Goal: Transaction & Acquisition: Book appointment/travel/reservation

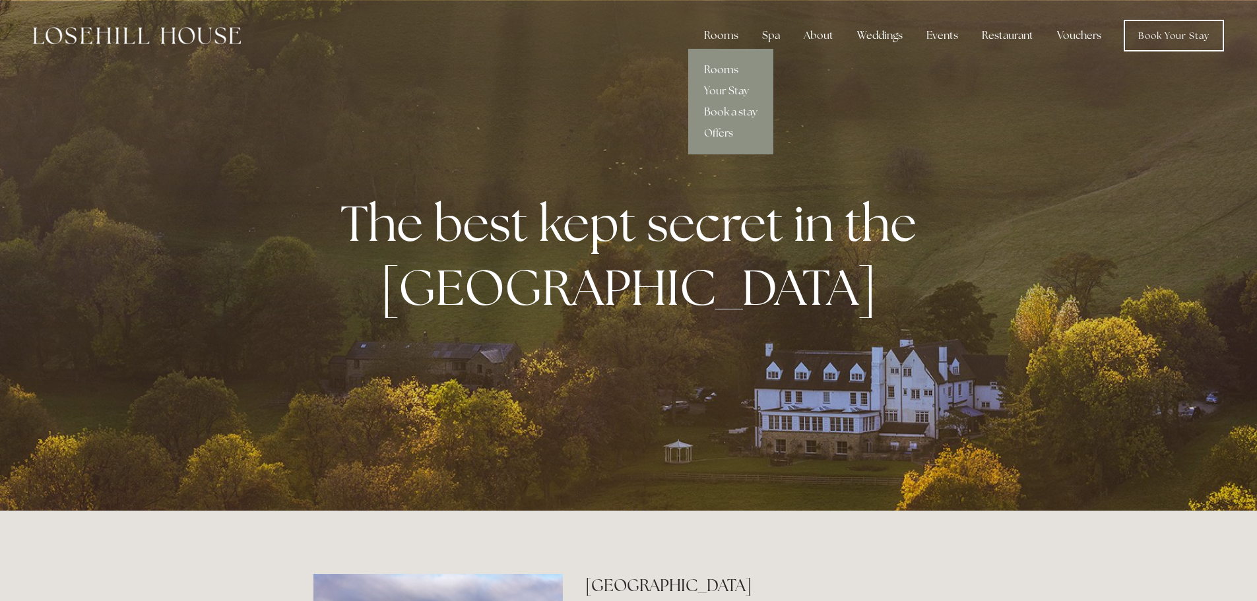
click at [718, 66] on link "Rooms" at bounding box center [730, 69] width 85 height 21
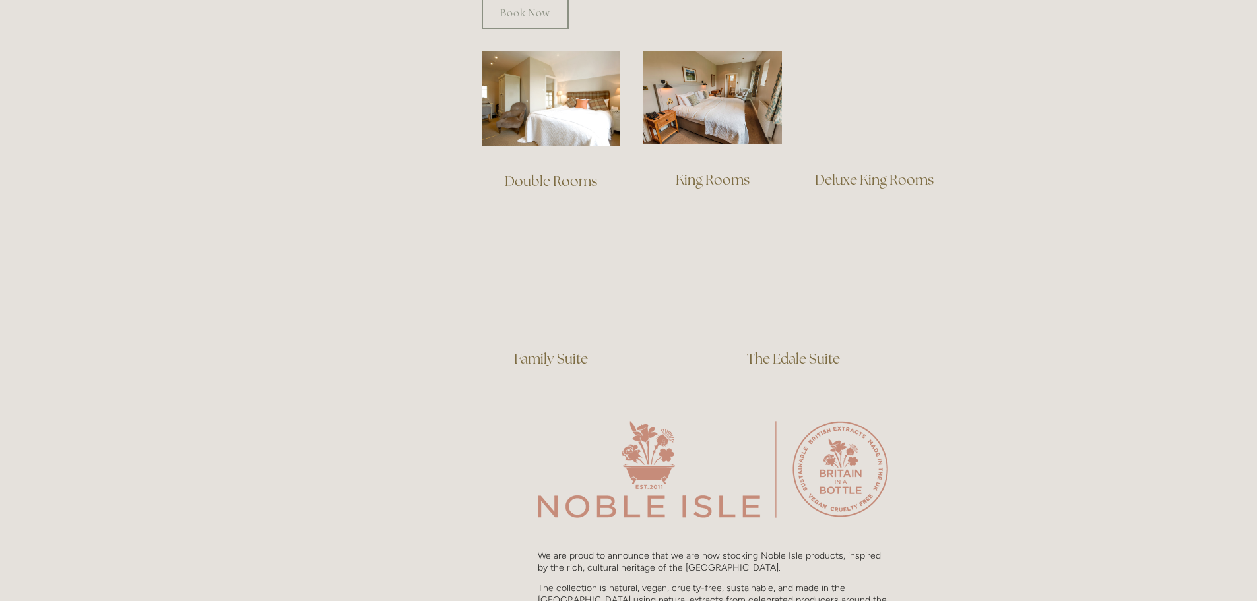
scroll to position [924, 0]
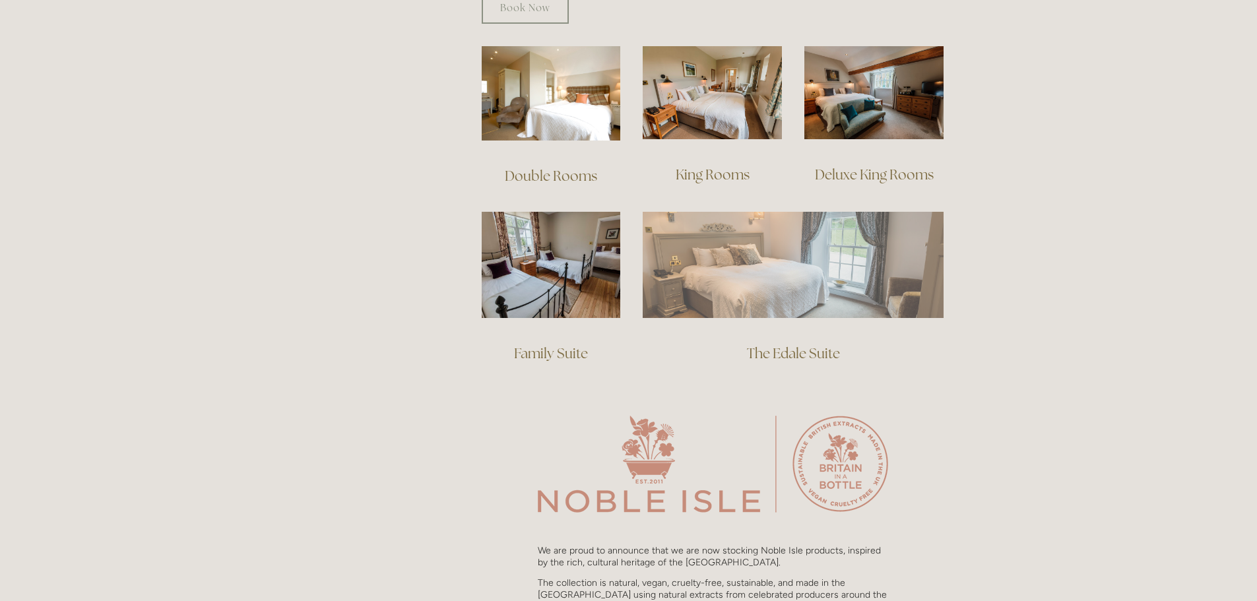
click at [824, 272] on img at bounding box center [793, 265] width 301 height 106
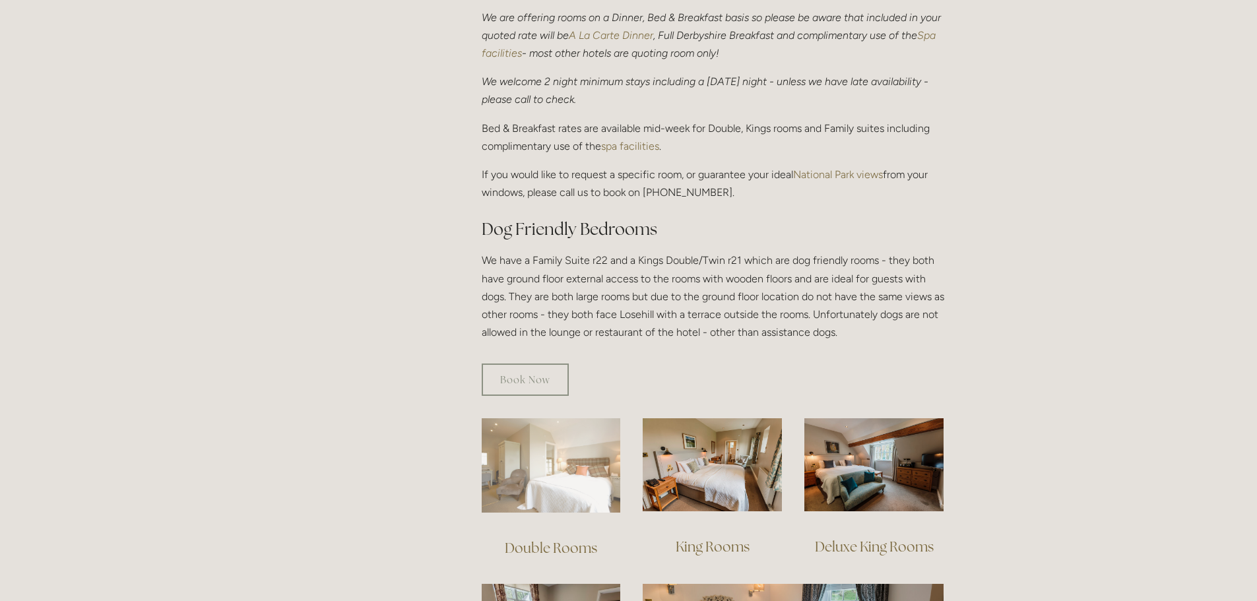
scroll to position [528, 0]
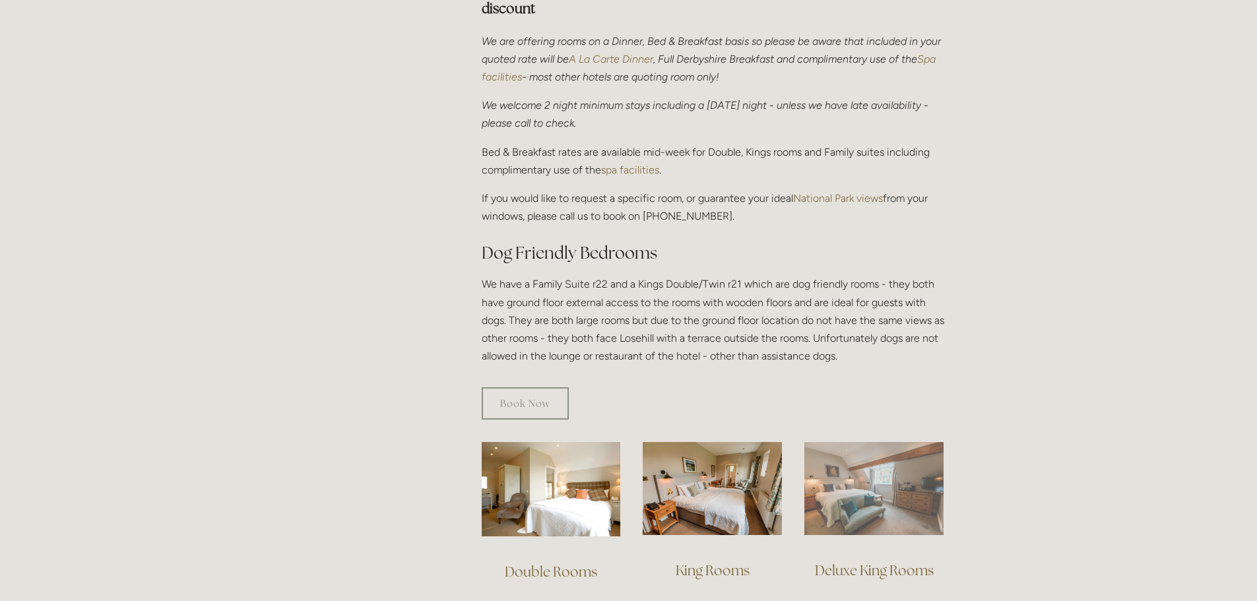
click at [874, 517] on img at bounding box center [873, 488] width 139 height 93
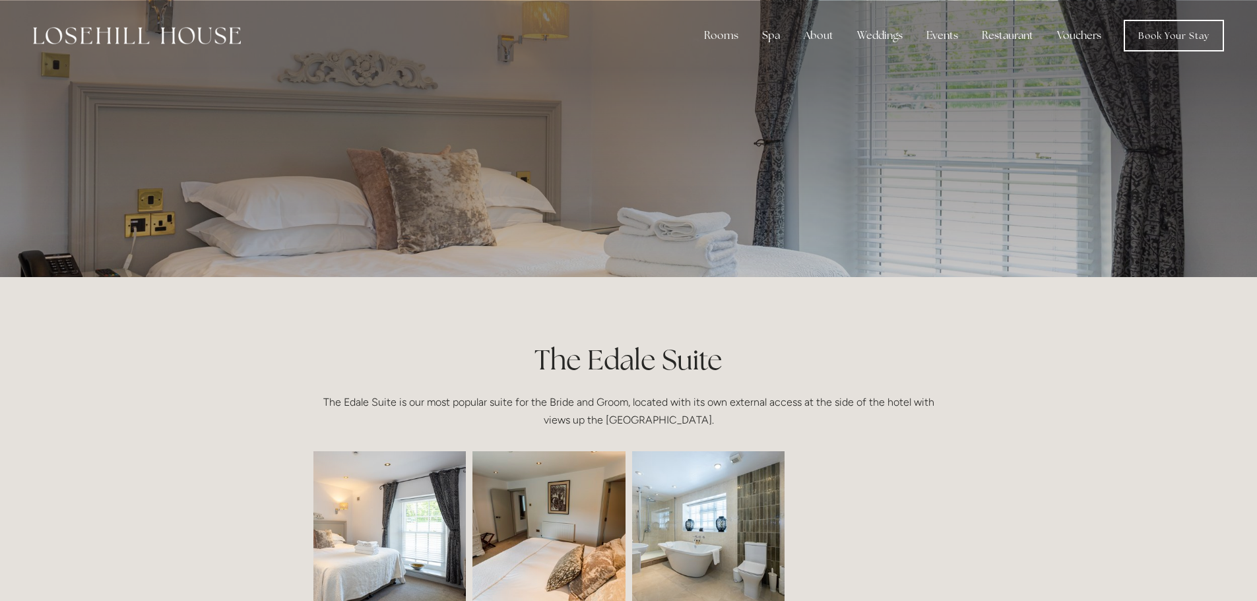
click at [698, 548] on img at bounding box center [708, 527] width 230 height 153
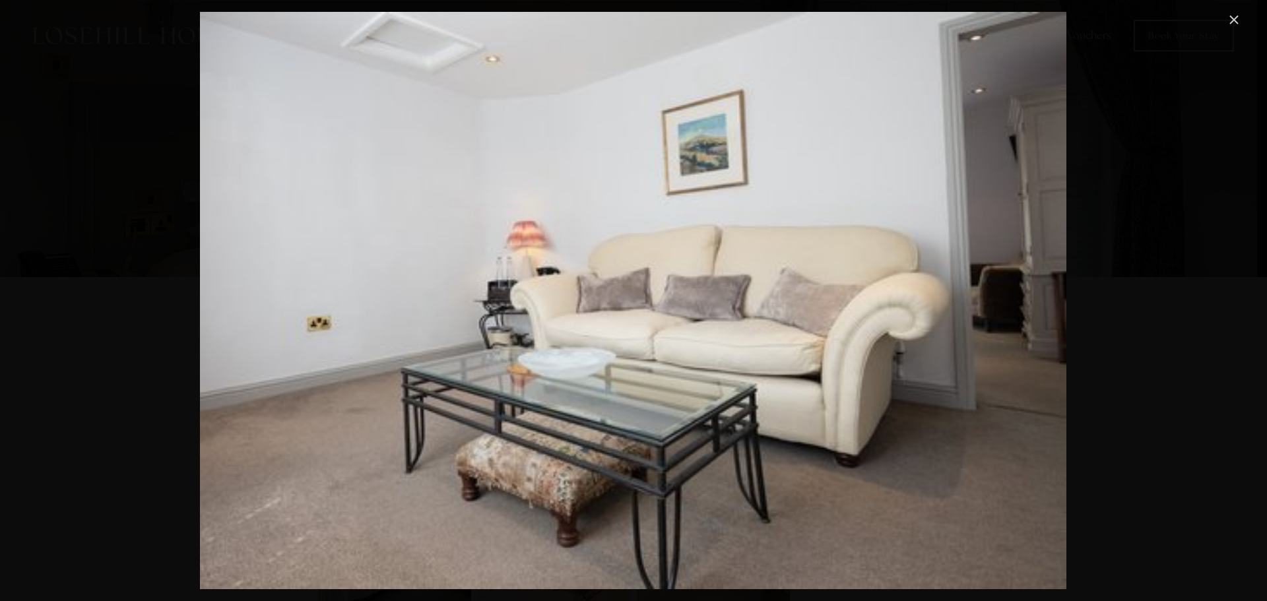
click at [1238, 18] on link "Close" at bounding box center [1234, 20] width 16 height 16
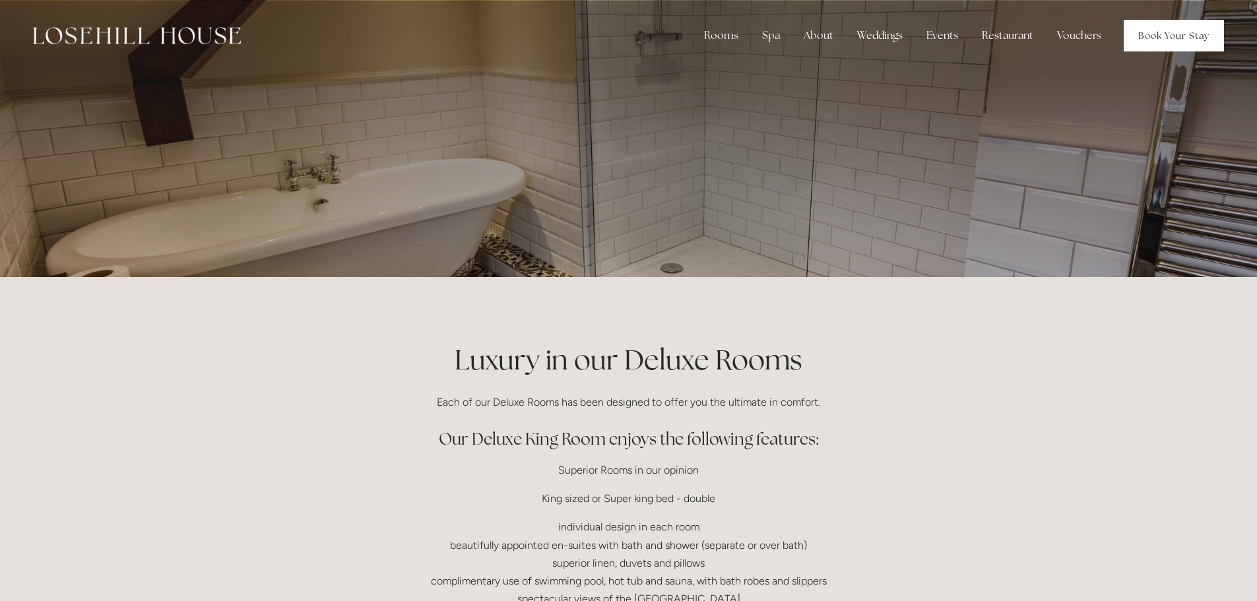
click at [1159, 28] on link "Book Your Stay" at bounding box center [1174, 36] width 100 height 32
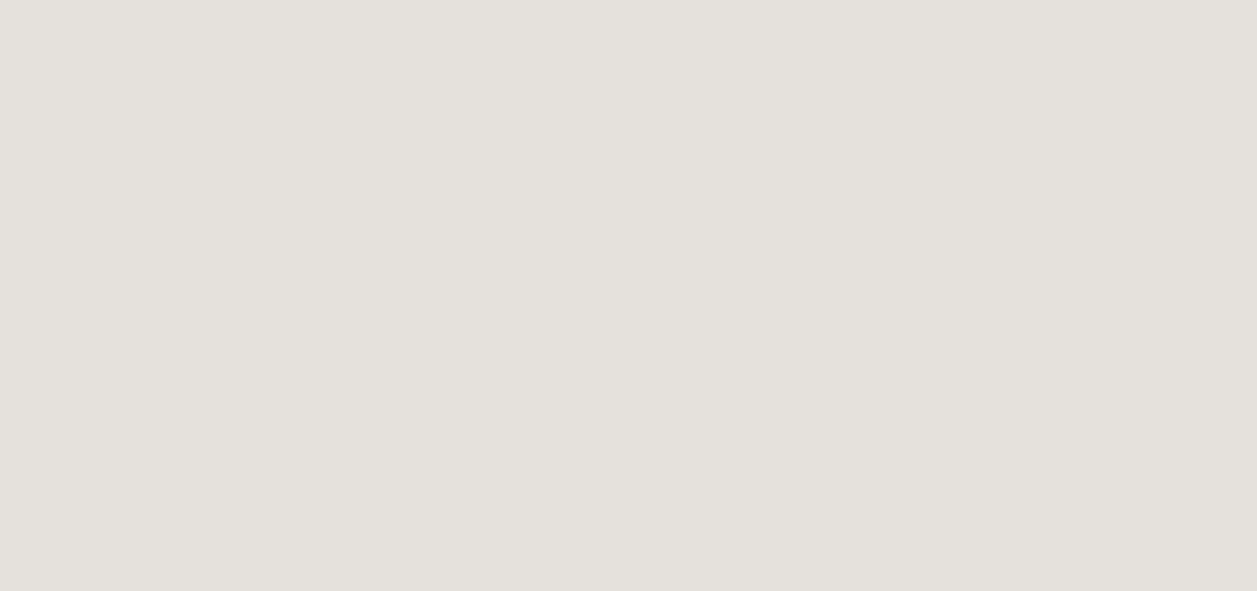
scroll to position [270, 0]
